Goal: Information Seeking & Learning: Find specific page/section

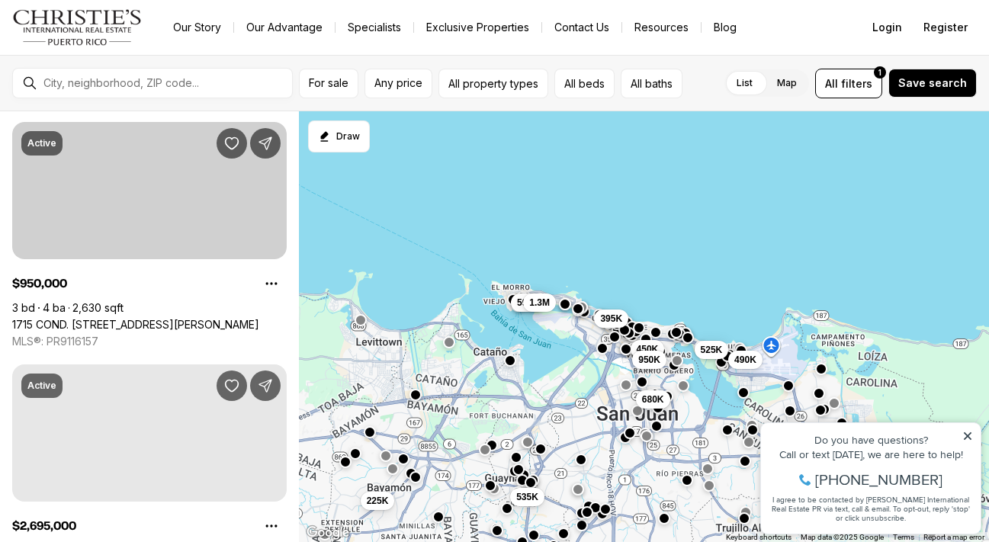
scroll to position [1031, 0]
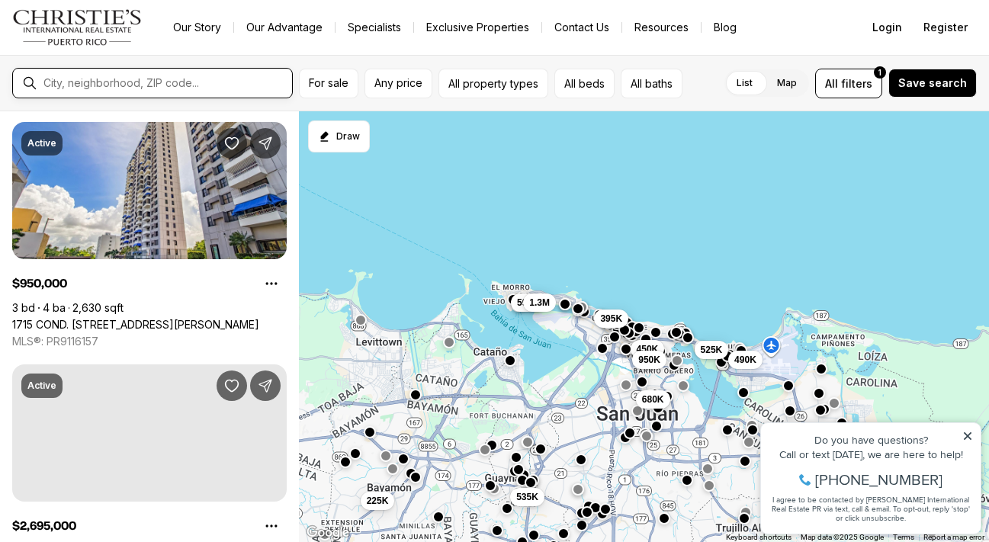
click at [186, 82] on input "text" at bounding box center [164, 83] width 242 height 12
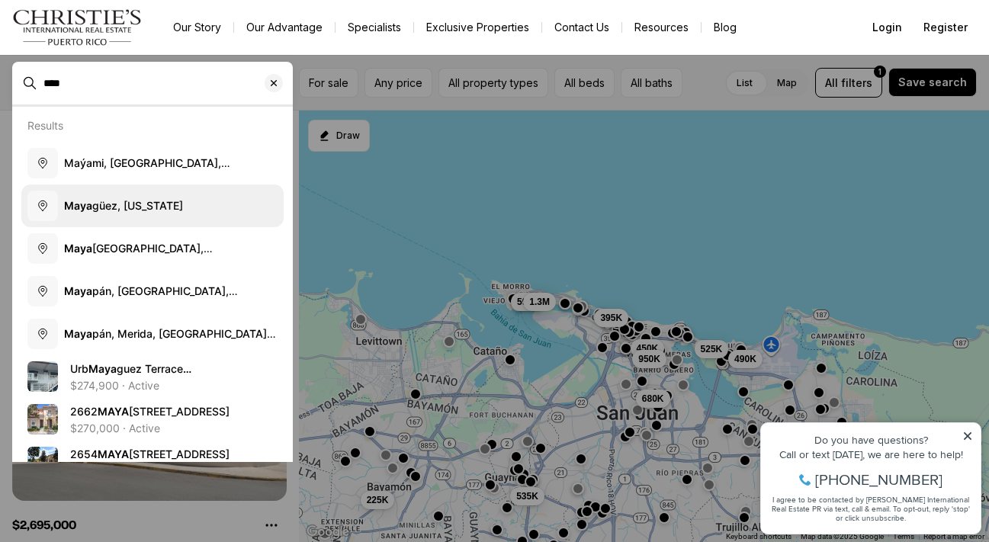
type input "****"
click at [151, 203] on span "[PERSON_NAME], [US_STATE]" at bounding box center [123, 205] width 119 height 13
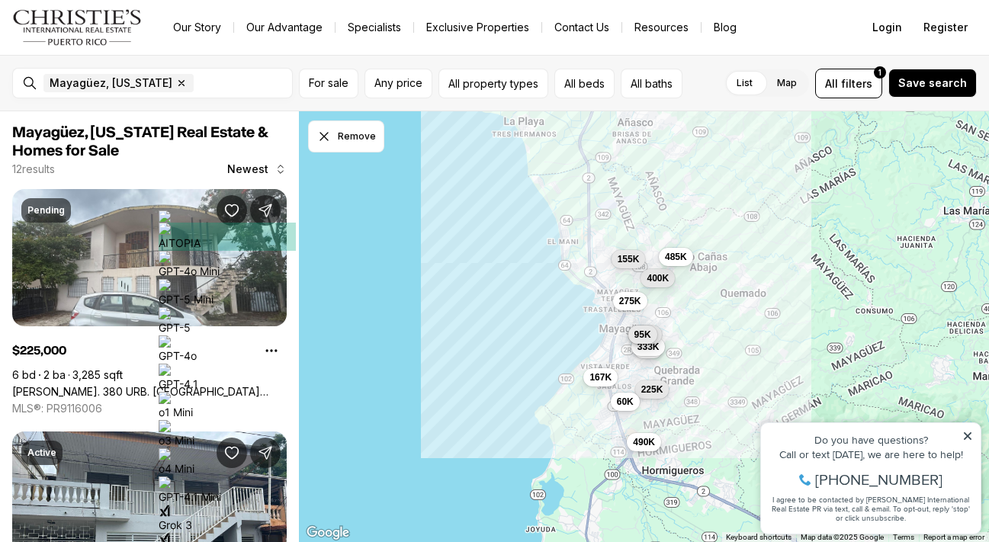
click at [656, 319] on div "225K 275K 490K 400K 167K 60K 40K 333K 198K 95K 485K 155K" at bounding box center [644, 326] width 690 height 431
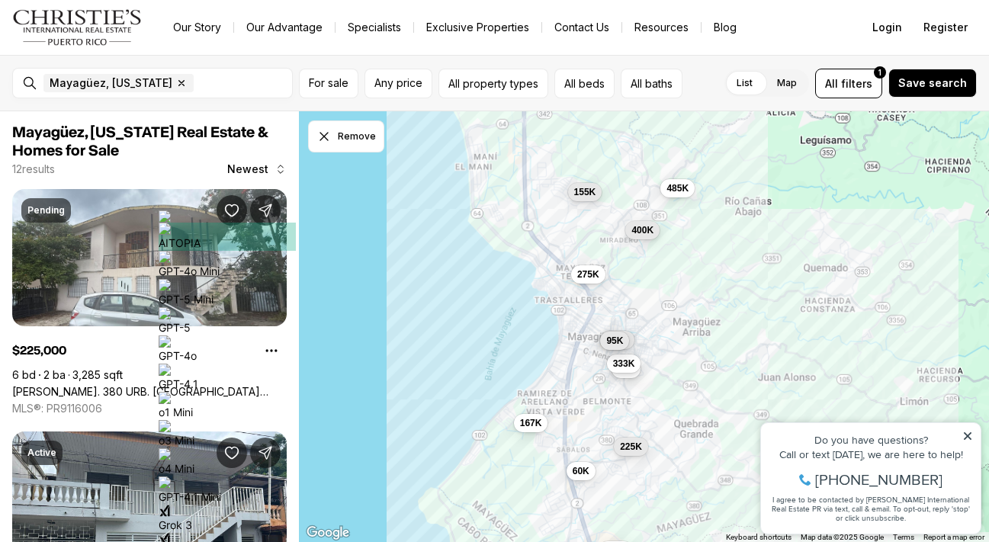
click at [656, 319] on div "225K 275K 490K 400K 167K 60K 40K 333K 198K 95K 485K 155K" at bounding box center [644, 326] width 690 height 431
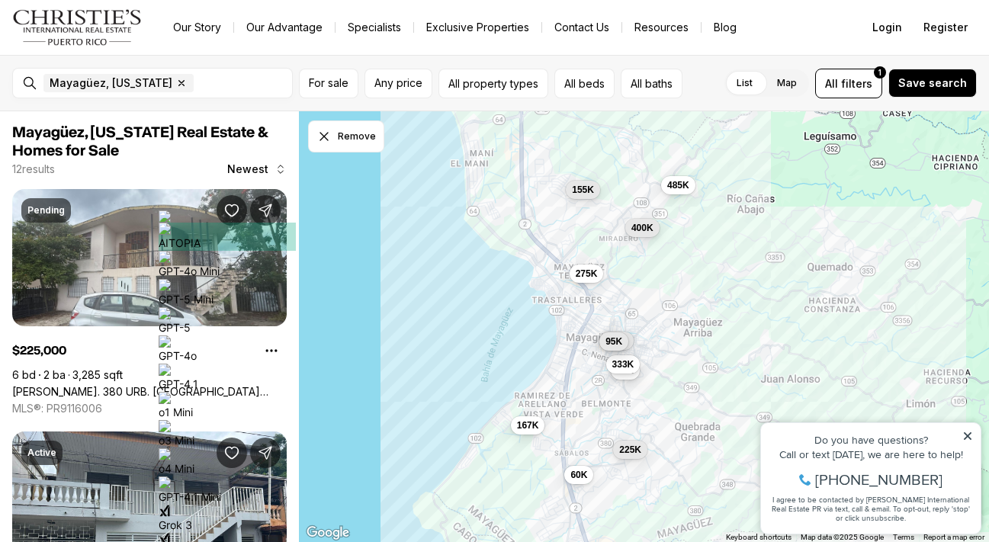
click at [656, 319] on div "225K 275K 400K 167K 60K 40K 333K 198K 95K 485K 155K" at bounding box center [644, 326] width 690 height 431
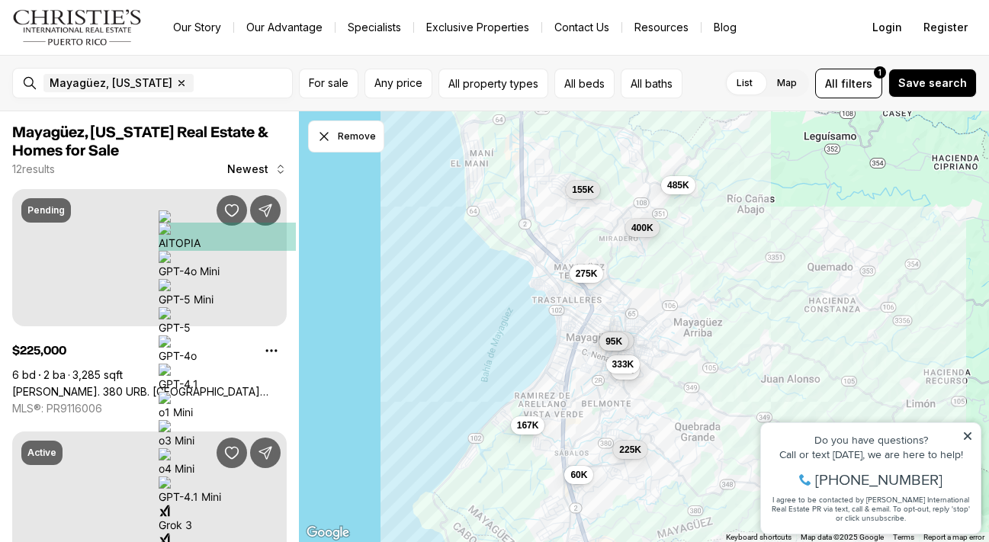
click at [576, 323] on div "225K 275K 400K 167K 60K 40K 333K 198K 95K 485K 155K" at bounding box center [644, 326] width 690 height 431
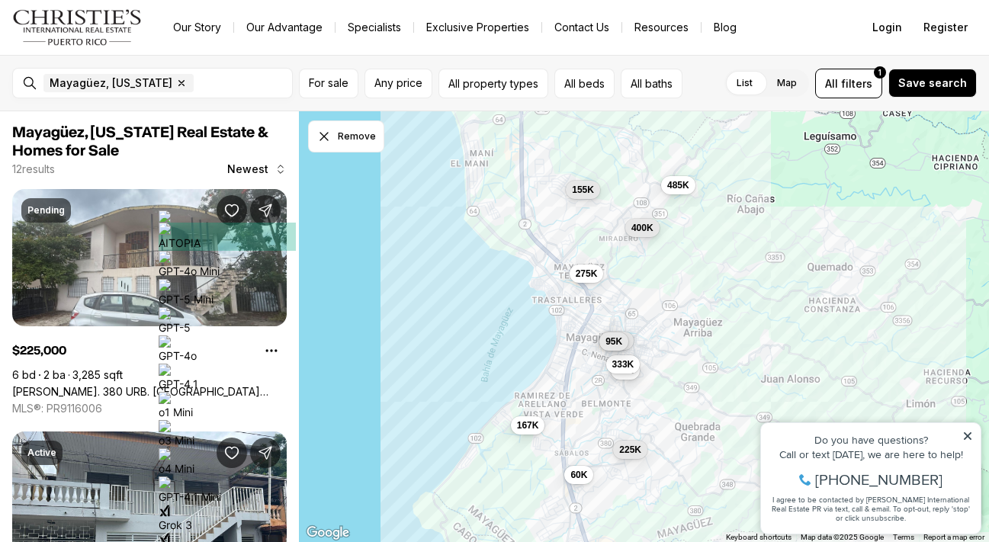
click at [576, 323] on div "225K 275K 400K 167K 60K 40K 333K 198K 95K 485K 155K" at bounding box center [644, 326] width 690 height 431
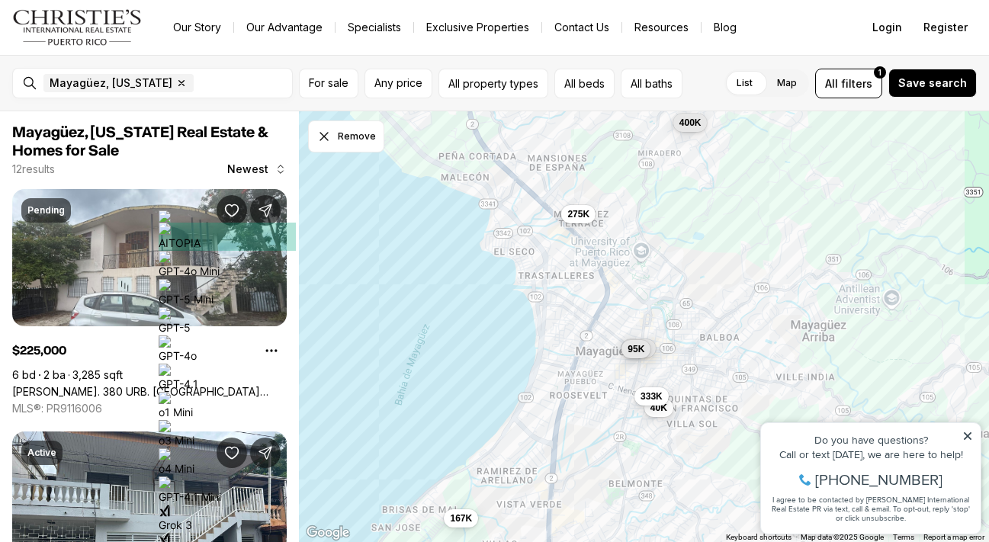
click at [576, 323] on div "275K 400K 167K 40K 333K 198K 95K" at bounding box center [644, 326] width 690 height 431
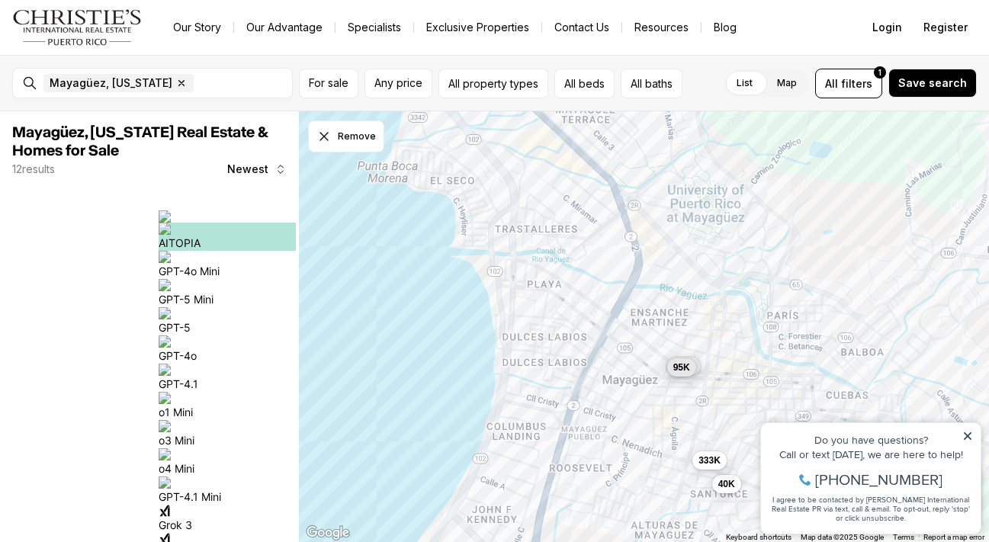
click at [652, 348] on div "40K 333K 198K 95K" at bounding box center [644, 326] width 690 height 431
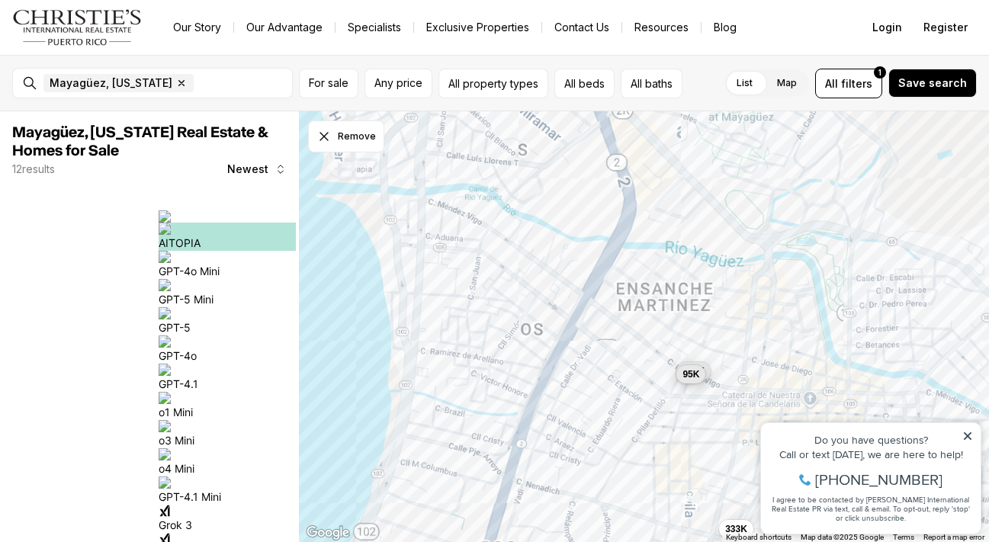
click at [652, 348] on div "40K 333K 198K 95K" at bounding box center [644, 326] width 690 height 431
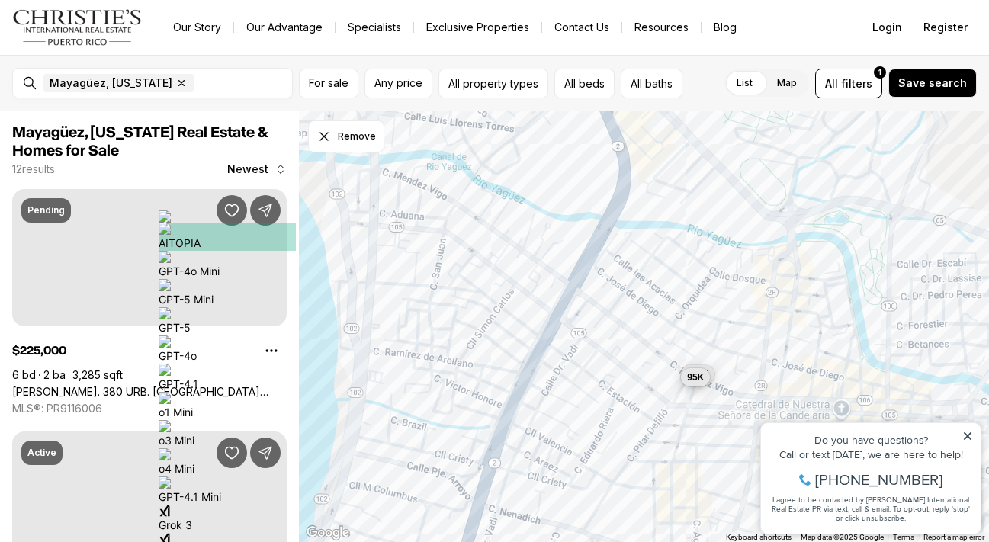
click at [652, 348] on div "198K 95K" at bounding box center [644, 326] width 690 height 431
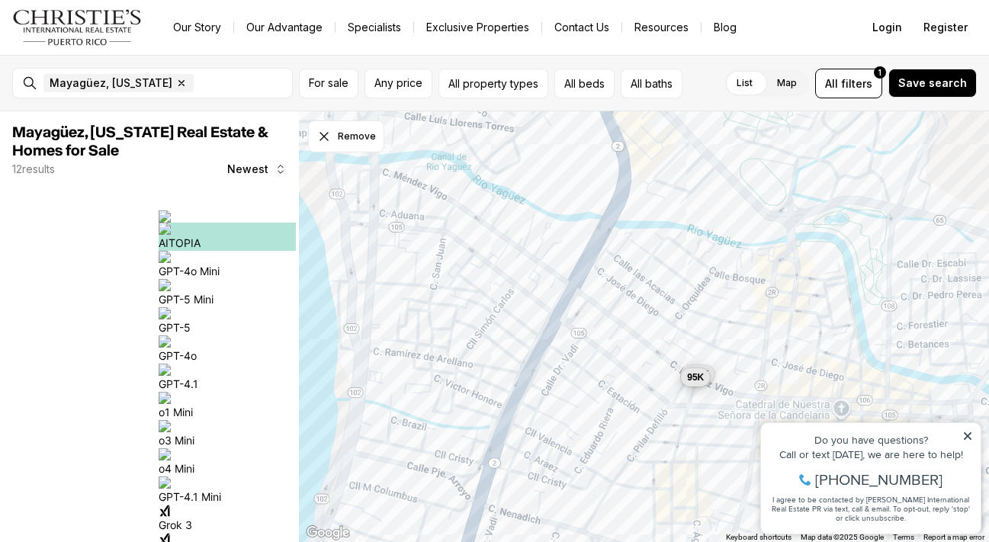
click at [653, 350] on div "198K 95K" at bounding box center [644, 326] width 690 height 431
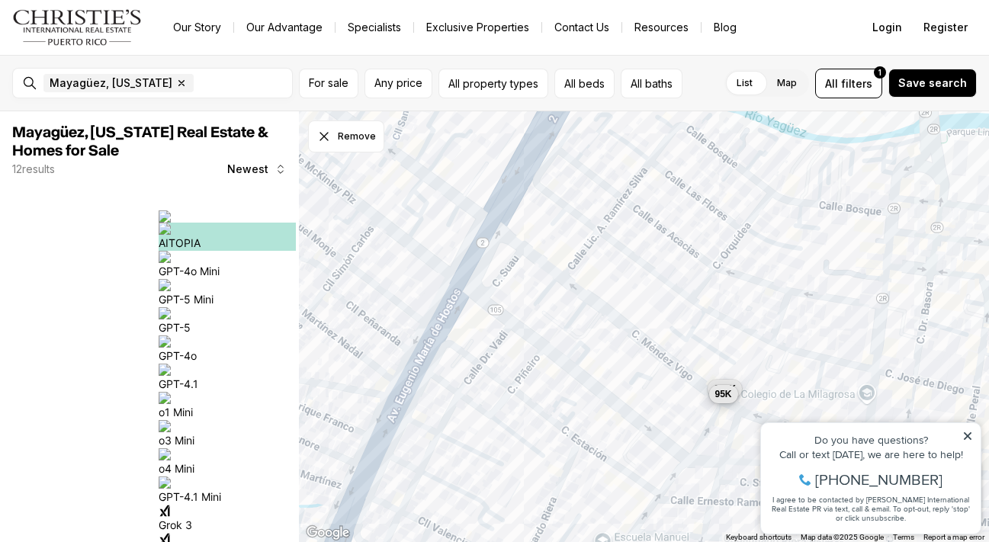
click at [723, 402] on button "95K" at bounding box center [722, 394] width 29 height 18
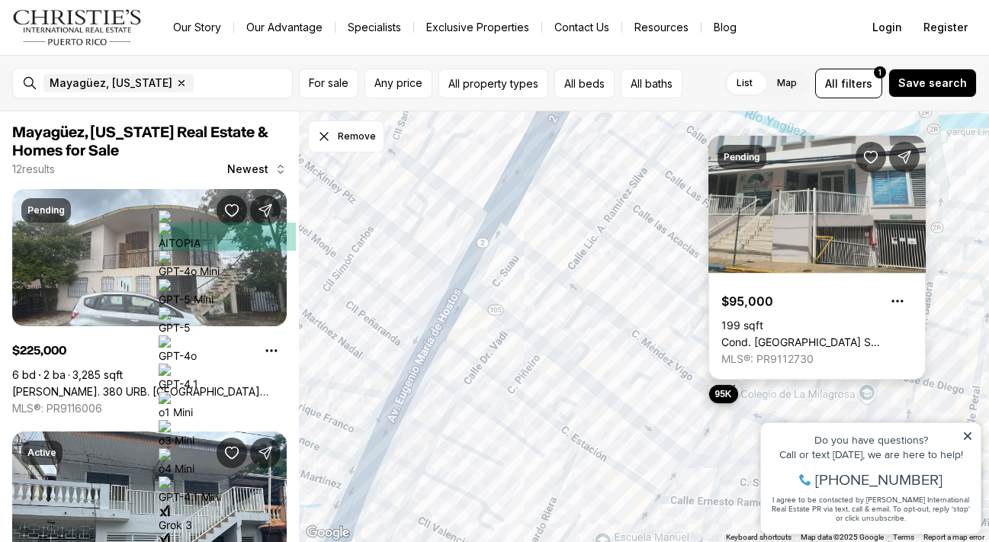
click at [774, 335] on link "Cond. [GEOGRAPHIC_DATA] S [STREET_ADDRESS]" at bounding box center [816, 342] width 191 height 14
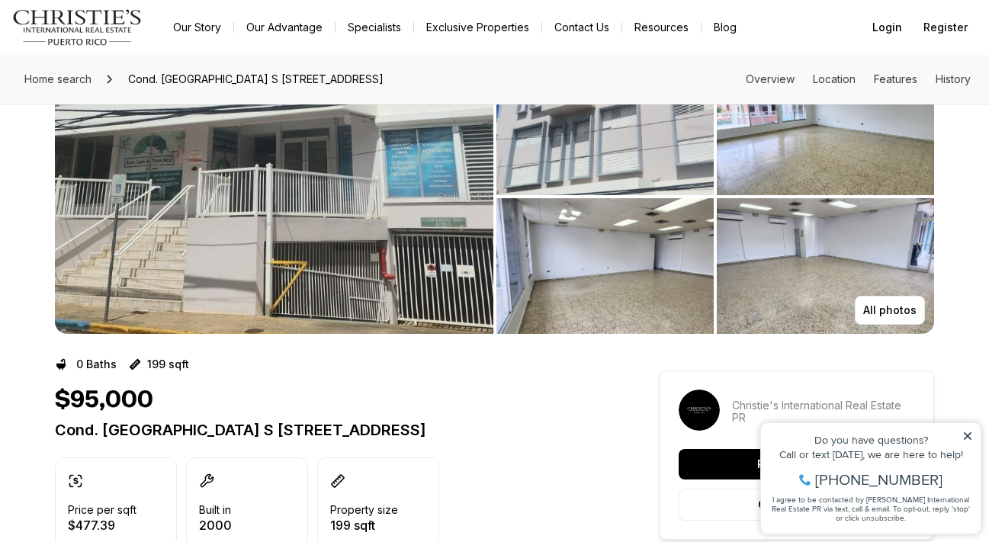
scroll to position [31, 0]
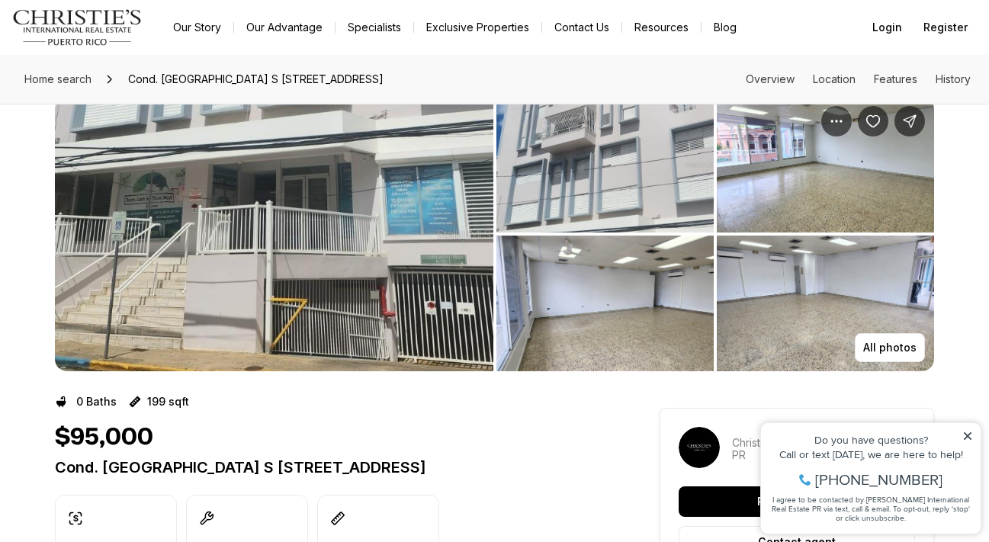
click at [627, 199] on img "View image gallery" at bounding box center [604, 165] width 217 height 136
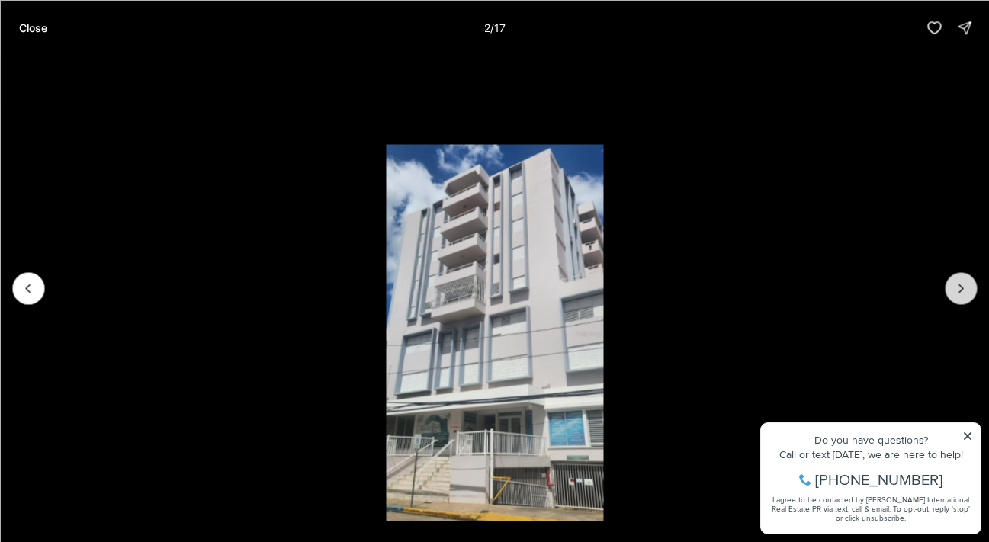
click at [976, 284] on button "Next slide" at bounding box center [960, 288] width 32 height 32
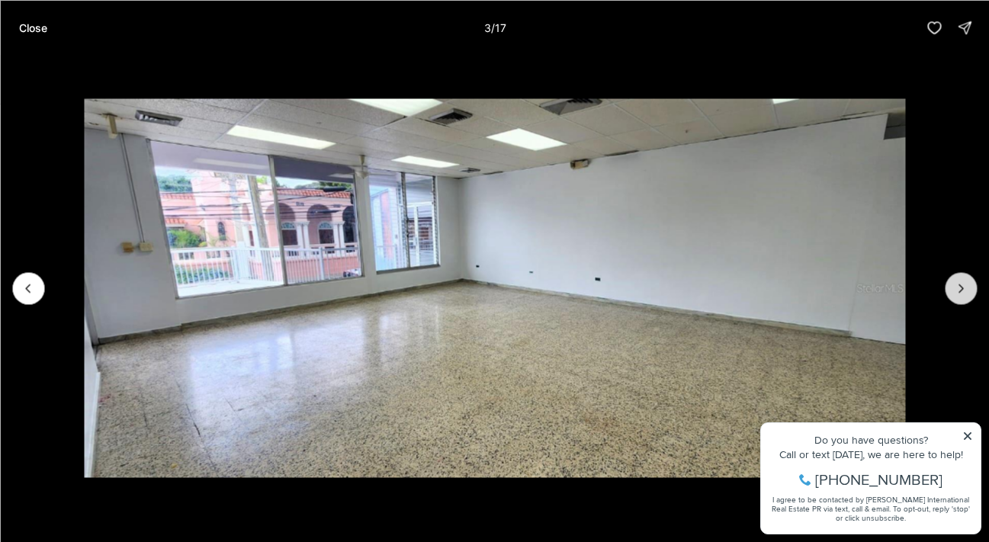
click at [976, 284] on button "Next slide" at bounding box center [960, 288] width 32 height 32
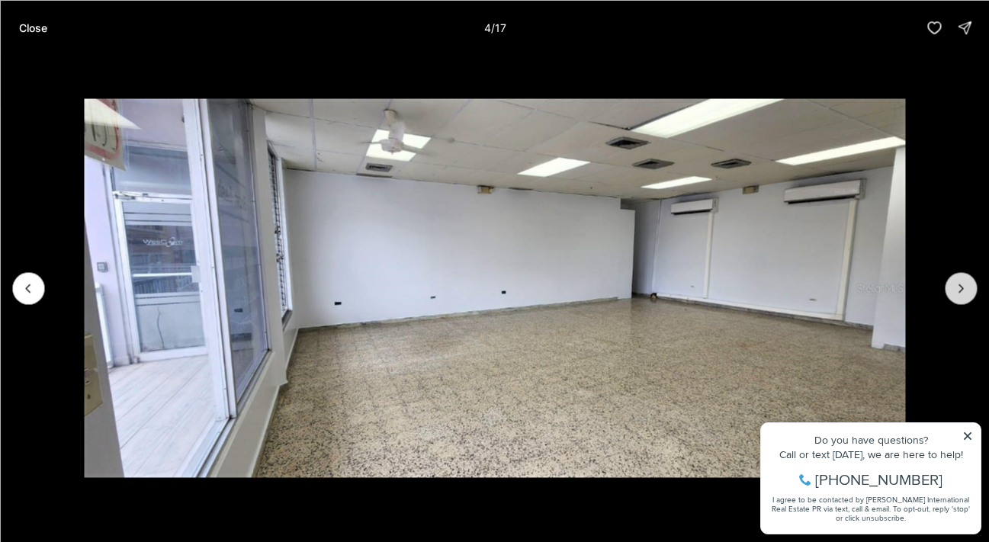
click at [976, 284] on button "Next slide" at bounding box center [960, 288] width 32 height 32
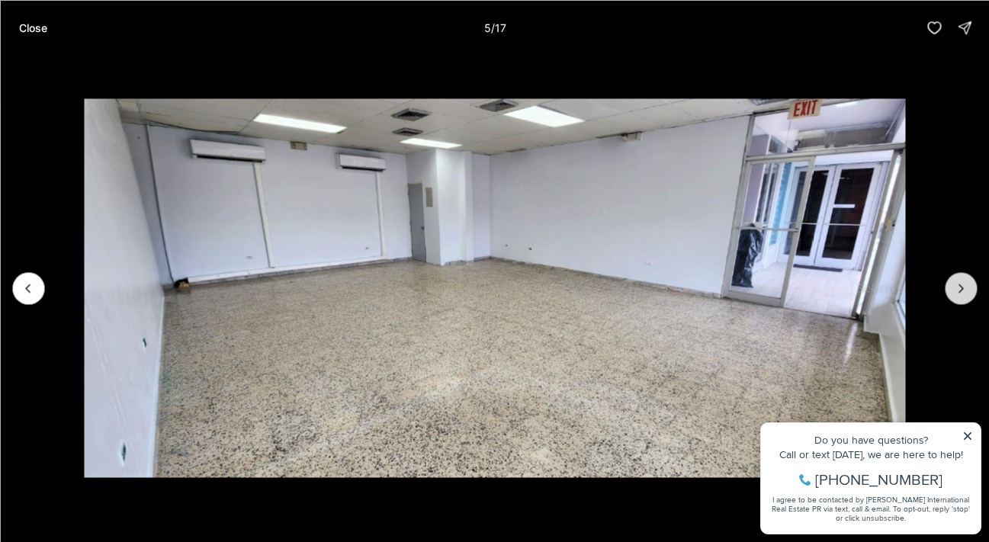
click at [976, 284] on button "Next slide" at bounding box center [960, 288] width 32 height 32
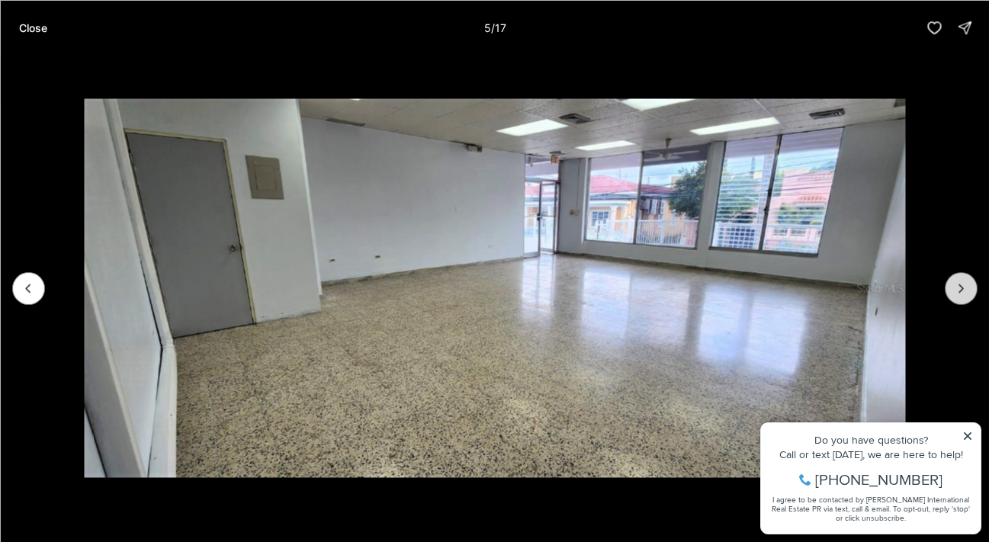
click at [976, 284] on button "Next slide" at bounding box center [960, 288] width 32 height 32
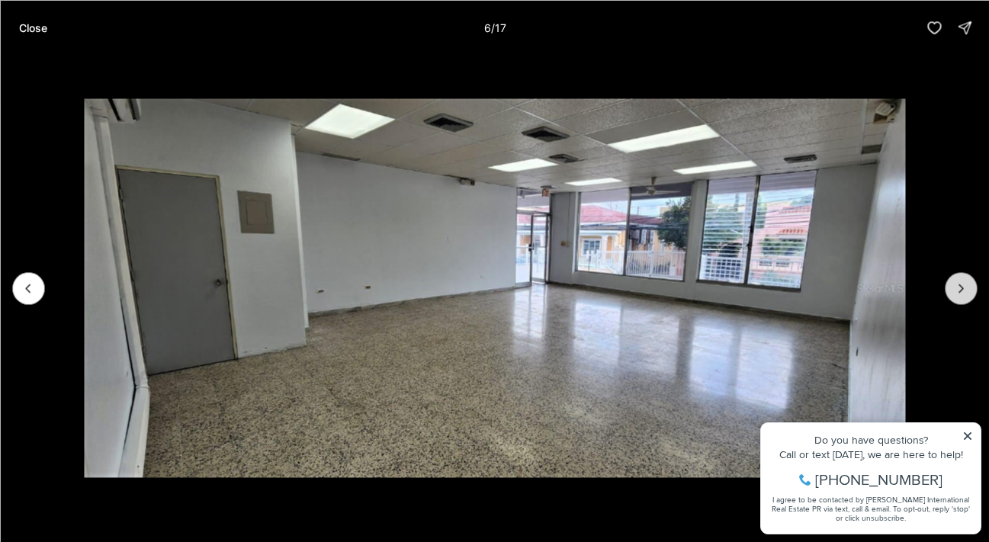
click at [976, 284] on button "Next slide" at bounding box center [960, 288] width 32 height 32
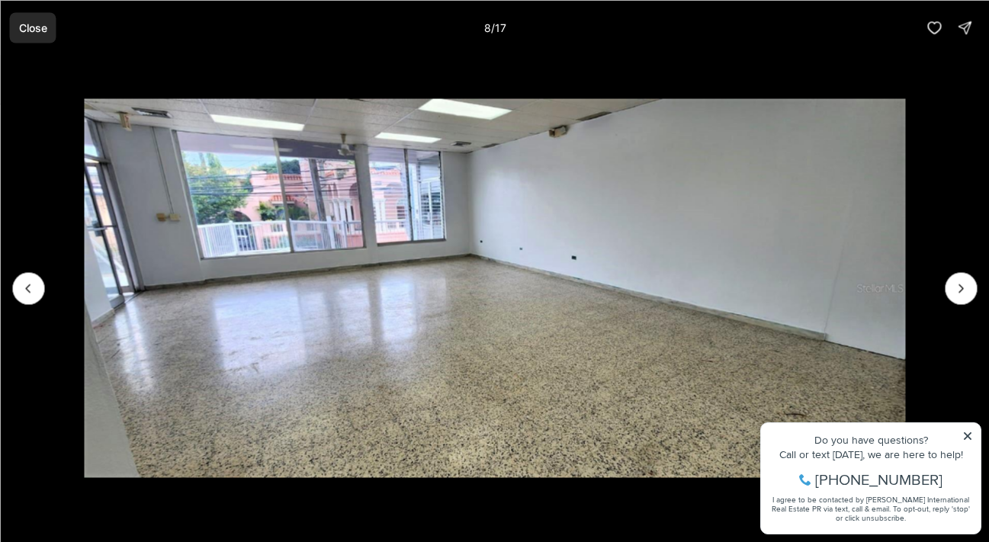
click at [35, 26] on p "Close" at bounding box center [32, 27] width 28 height 12
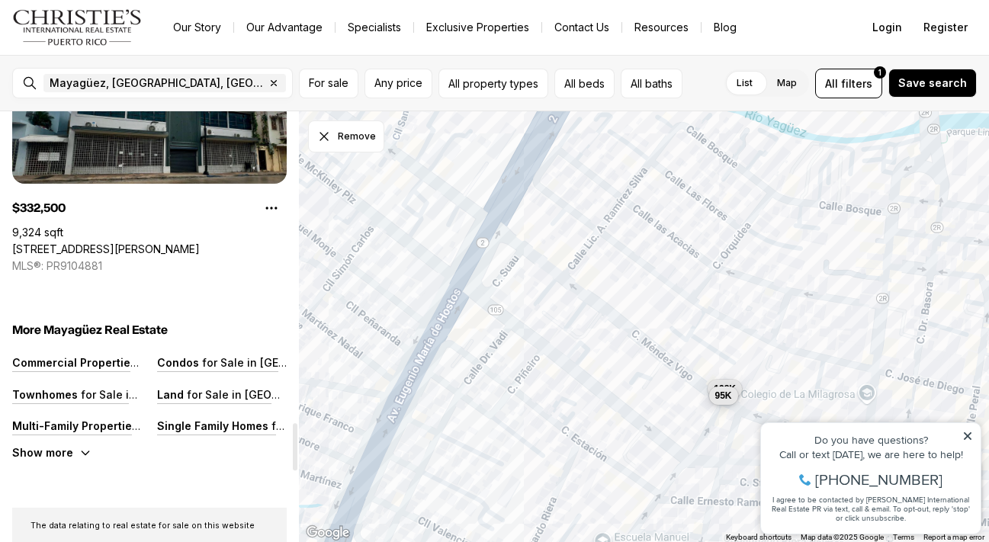
scroll to position [2831, 0]
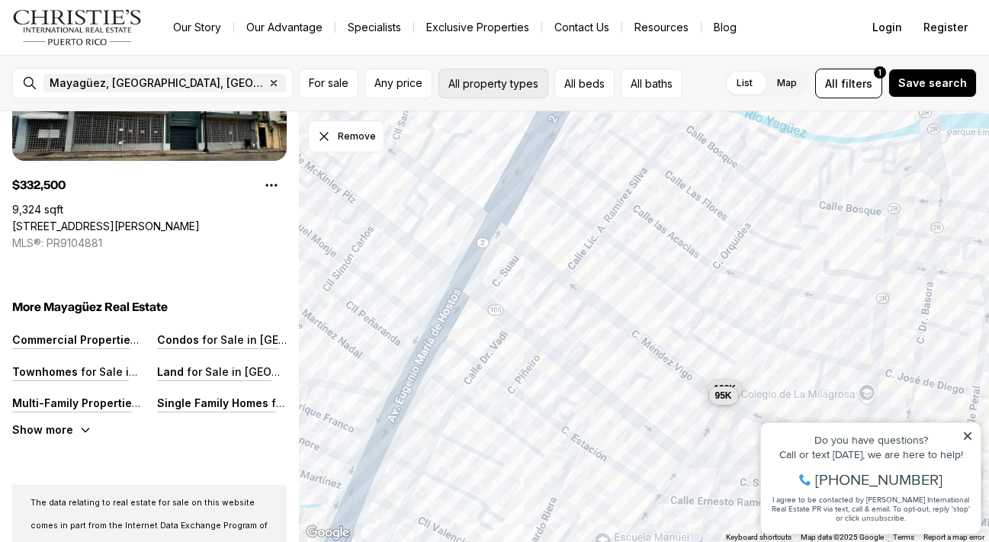
click at [452, 88] on button "All property types" at bounding box center [493, 84] width 110 height 30
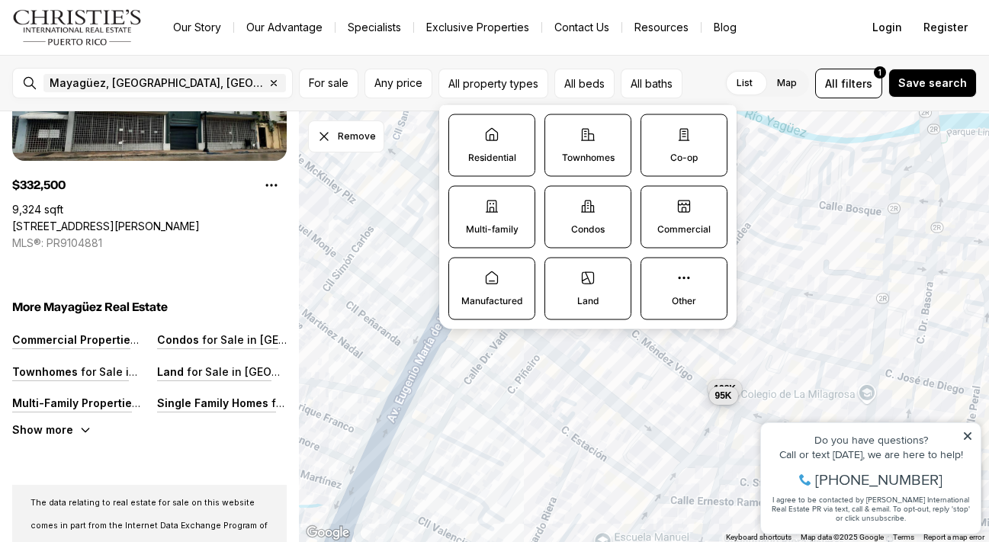
click at [581, 206] on icon at bounding box center [587, 206] width 15 height 15
click at [560, 202] on button "Condos" at bounding box center [552, 194] width 15 height 15
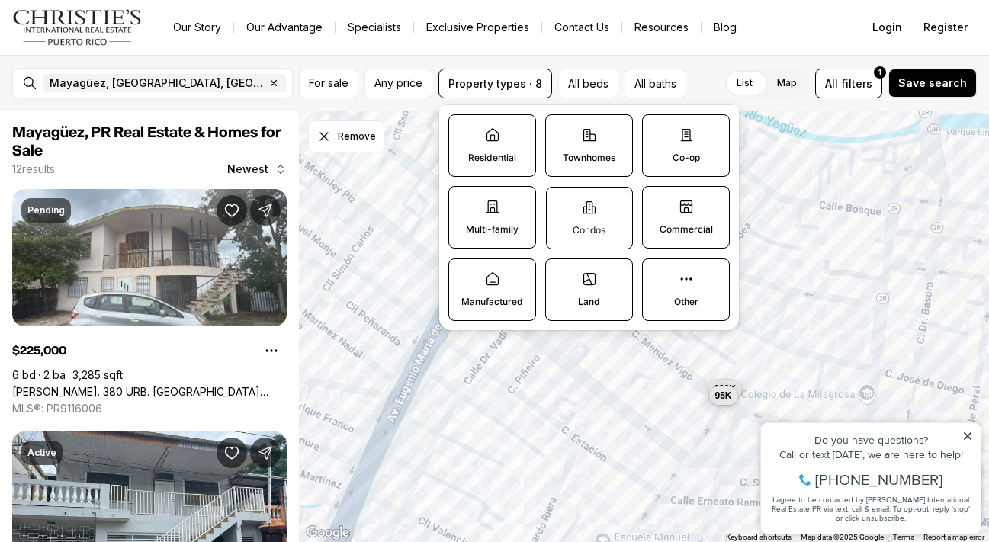
click at [590, 213] on icon at bounding box center [589, 207] width 15 height 15
click at [562, 203] on button "Condos" at bounding box center [553, 194] width 15 height 15
click at [594, 133] on icon at bounding box center [587, 134] width 15 height 15
click at [560, 130] on button "Townhomes" at bounding box center [552, 122] width 15 height 15
click at [592, 152] on p "Townhomes" at bounding box center [589, 158] width 52 height 12
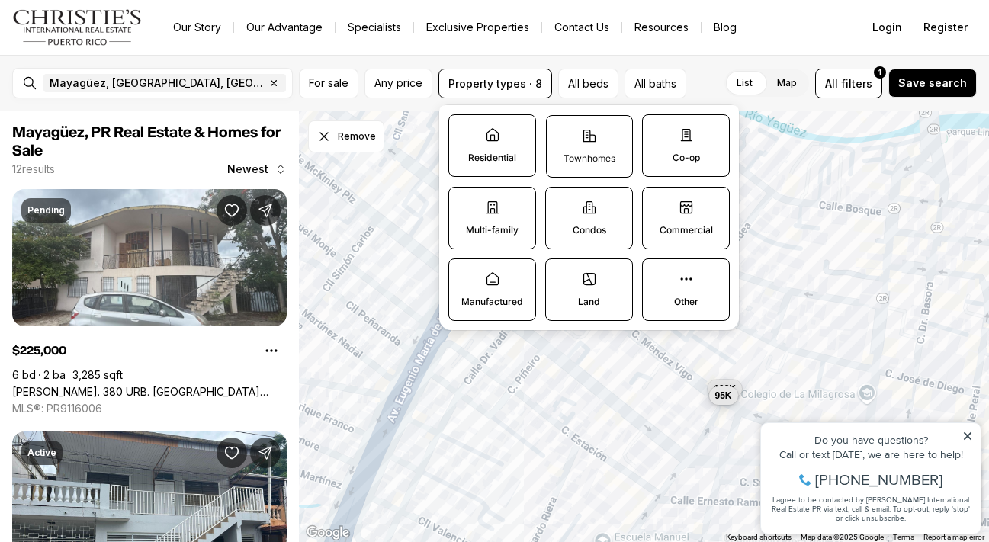
click at [562, 131] on button "Townhomes" at bounding box center [553, 123] width 15 height 15
click at [709, 143] on label "Co-op" at bounding box center [683, 145] width 87 height 62
click at [656, 130] on button "Co-op" at bounding box center [648, 122] width 15 height 15
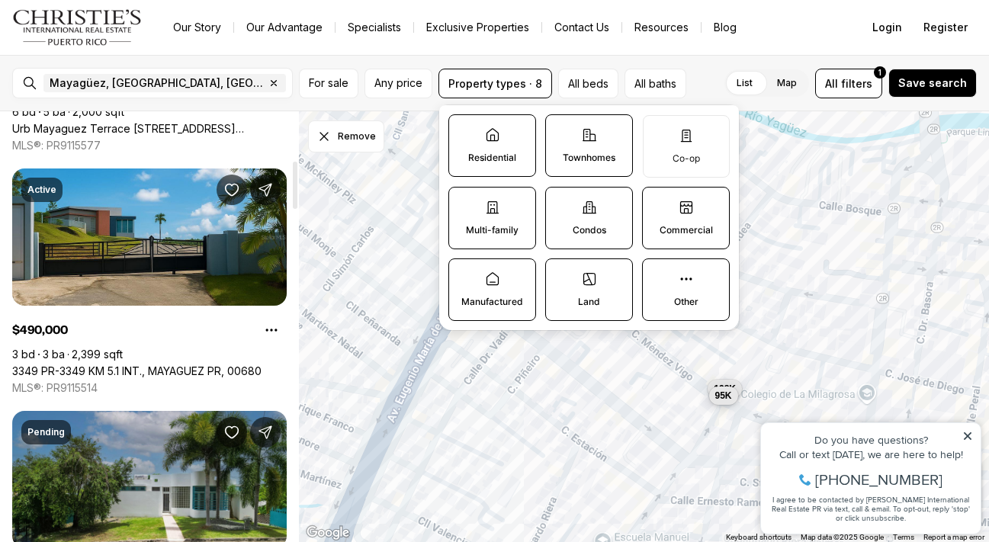
scroll to position [508, 0]
